Goal: Register for event/course

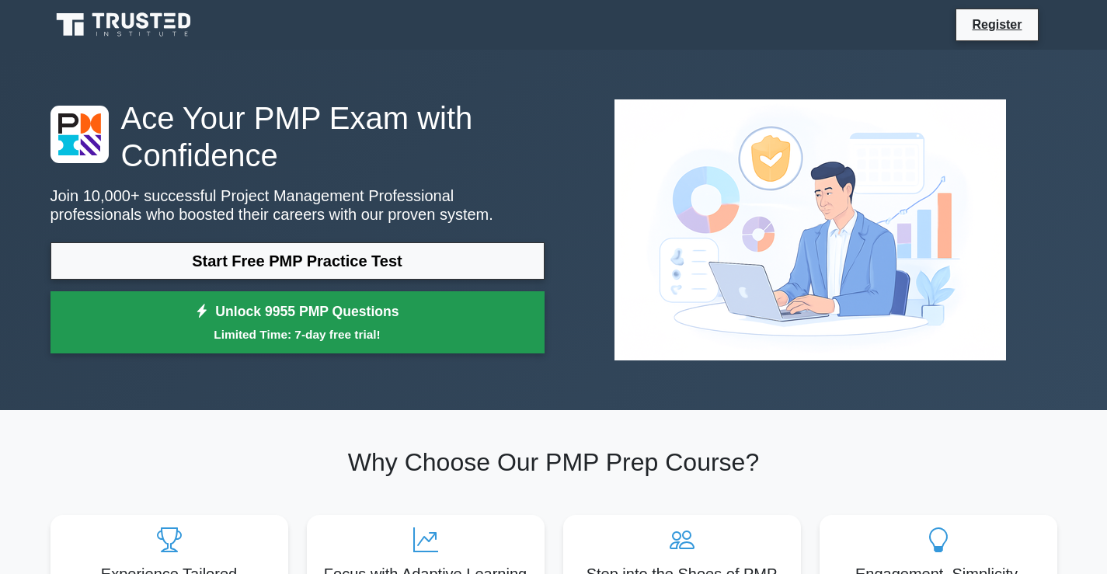
scroll to position [78, 0]
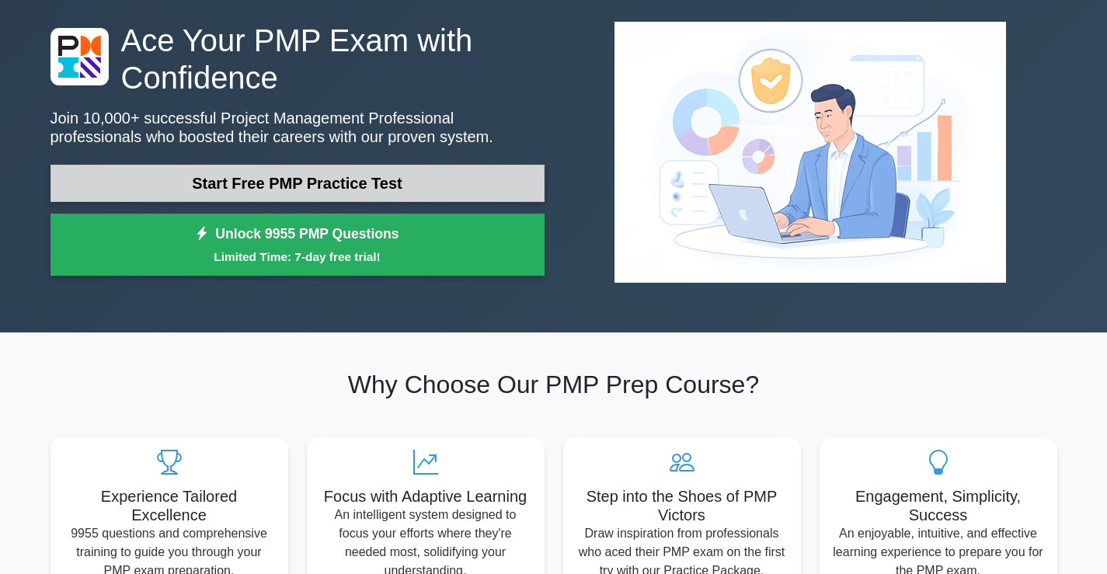
click at [264, 184] on link "Start Free PMP Practice Test" at bounding box center [297, 183] width 494 height 37
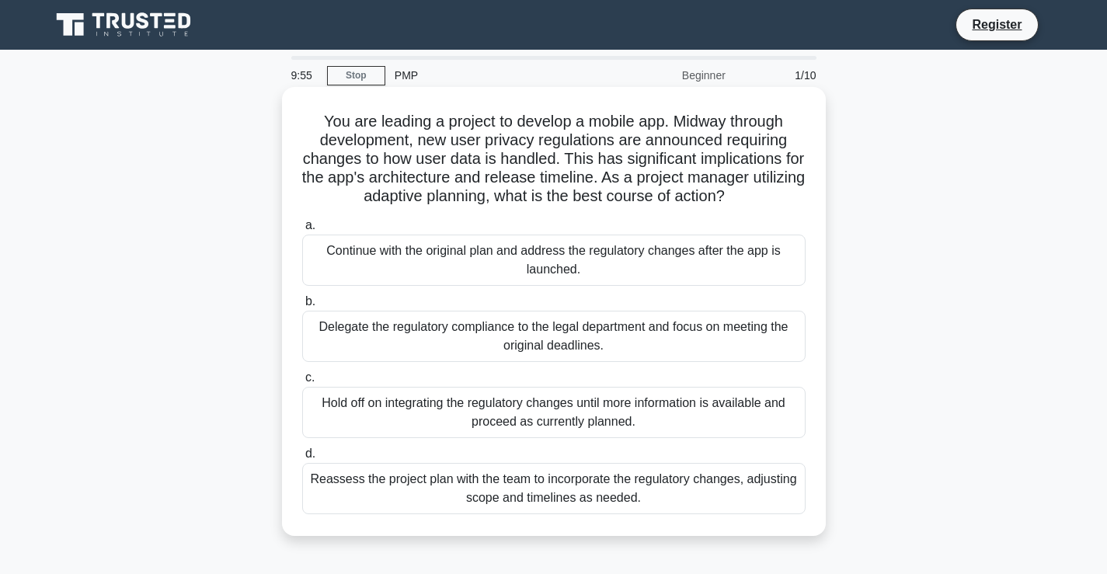
drag, startPoint x: 462, startPoint y: 199, endPoint x: 452, endPoint y: 202, distance: 10.6
click at [461, 199] on h5 "You are leading a project to develop a mobile app. Midway through development, …" at bounding box center [554, 159] width 506 height 95
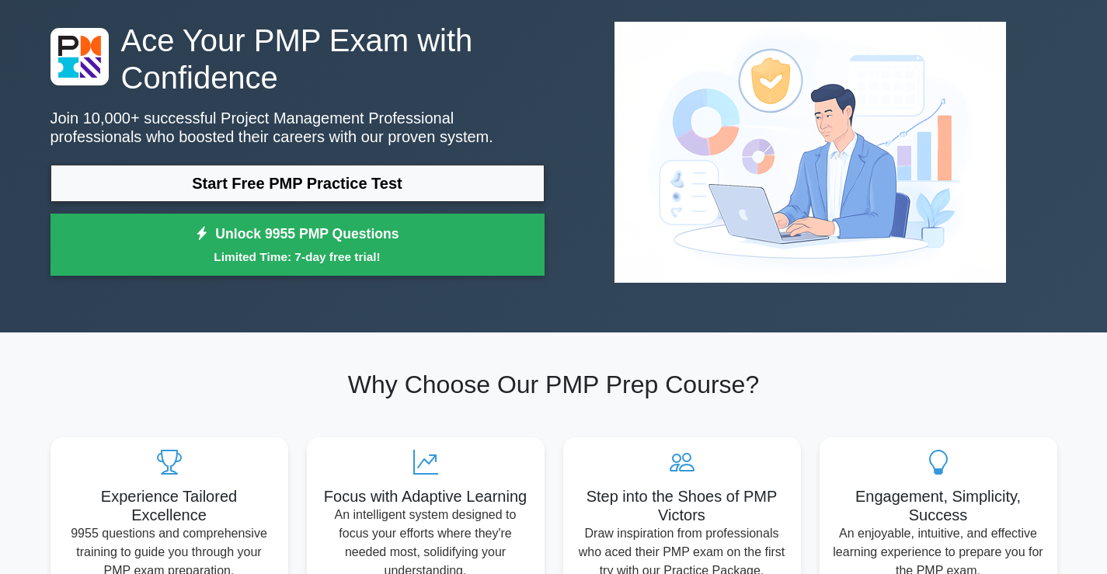
scroll to position [78, 0]
drag, startPoint x: 499, startPoint y: 24, endPoint x: 579, endPoint y: -6, distance: 86.3
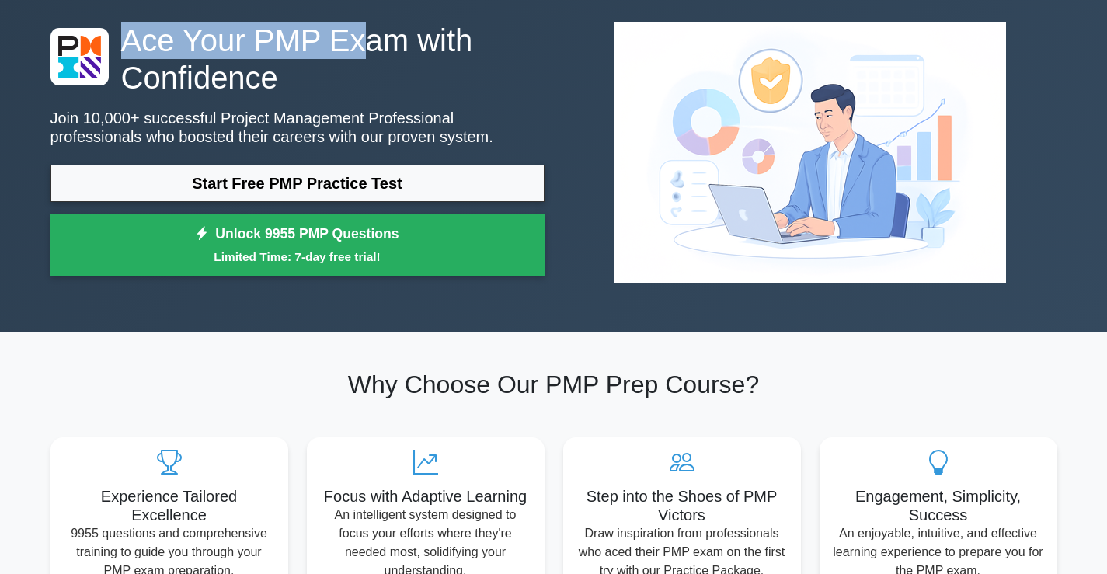
scroll to position [42, 0]
